Goal: Task Accomplishment & Management: Manage account settings

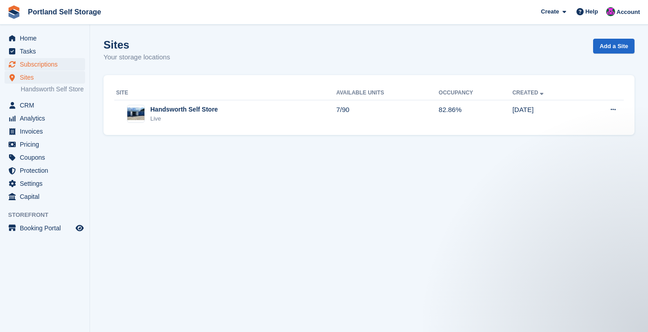
click at [64, 65] on span "Subscriptions" at bounding box center [47, 64] width 54 height 13
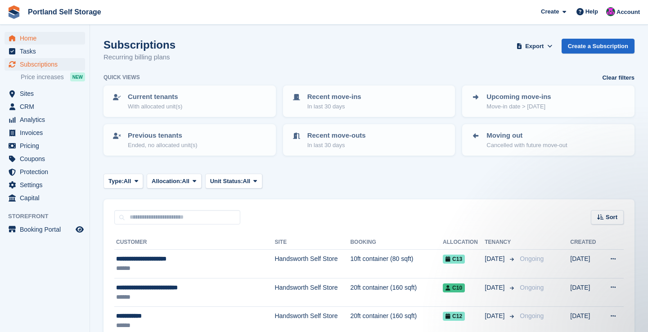
click at [25, 36] on span "Home" at bounding box center [47, 38] width 54 height 13
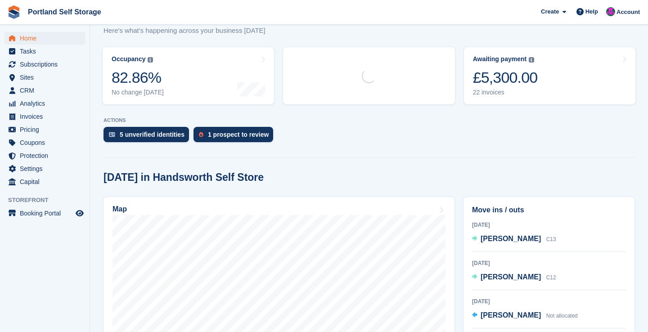
scroll to position [108, 0]
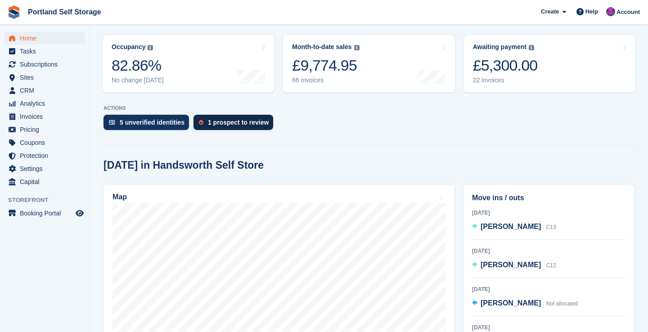
click at [225, 123] on div "1 prospect to review" at bounding box center [238, 122] width 61 height 7
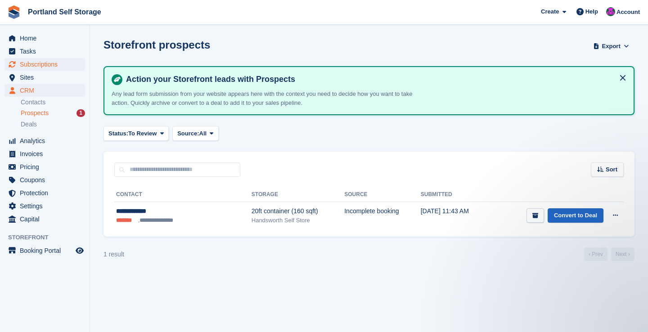
click at [44, 64] on span "Subscriptions" at bounding box center [47, 64] width 54 height 13
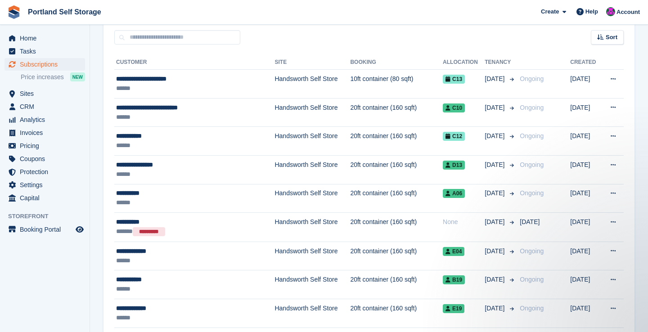
scroll to position [158, 0]
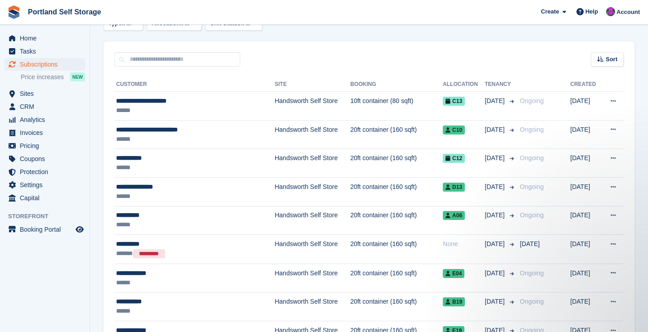
click at [45, 66] on span "Subscriptions" at bounding box center [47, 64] width 54 height 13
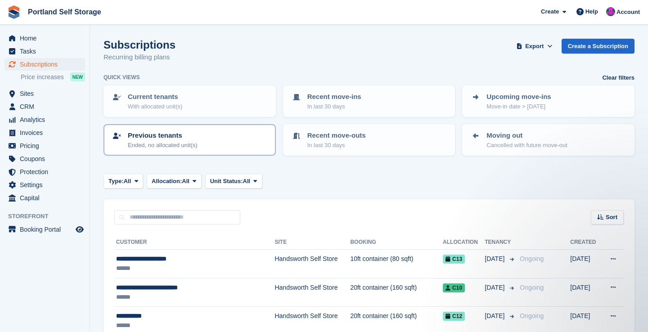
scroll to position [0, 0]
click at [48, 42] on span "Home" at bounding box center [47, 38] width 54 height 13
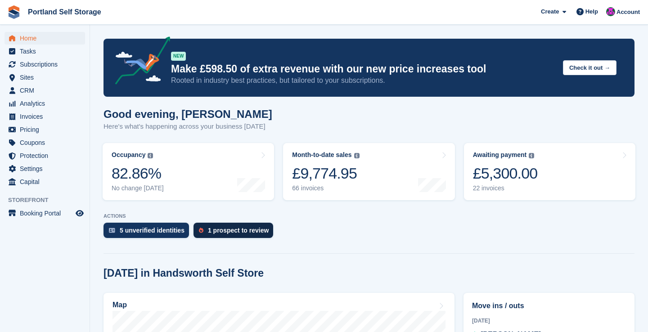
click at [245, 229] on div "1 prospect to review" at bounding box center [238, 230] width 61 height 7
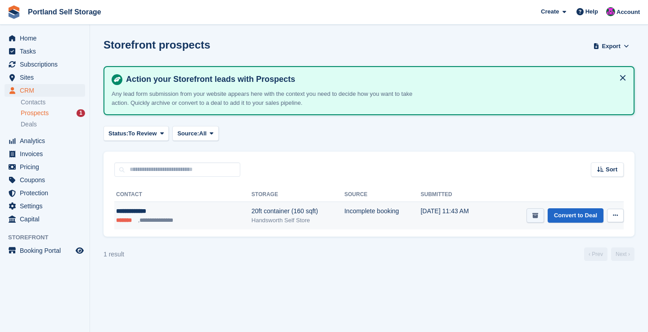
click at [536, 215] on icon "submit" at bounding box center [535, 216] width 6 height 6
